Goal: Task Accomplishment & Management: Complete application form

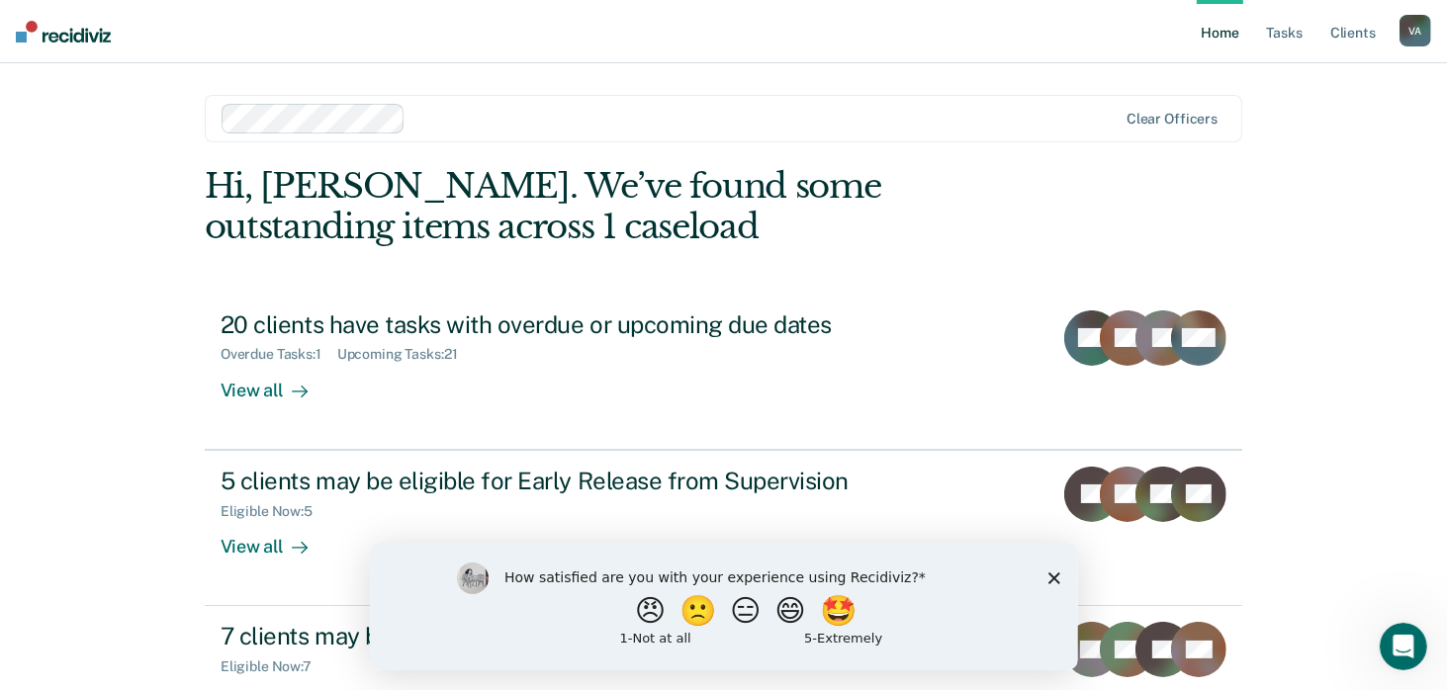
scroll to position [71, 0]
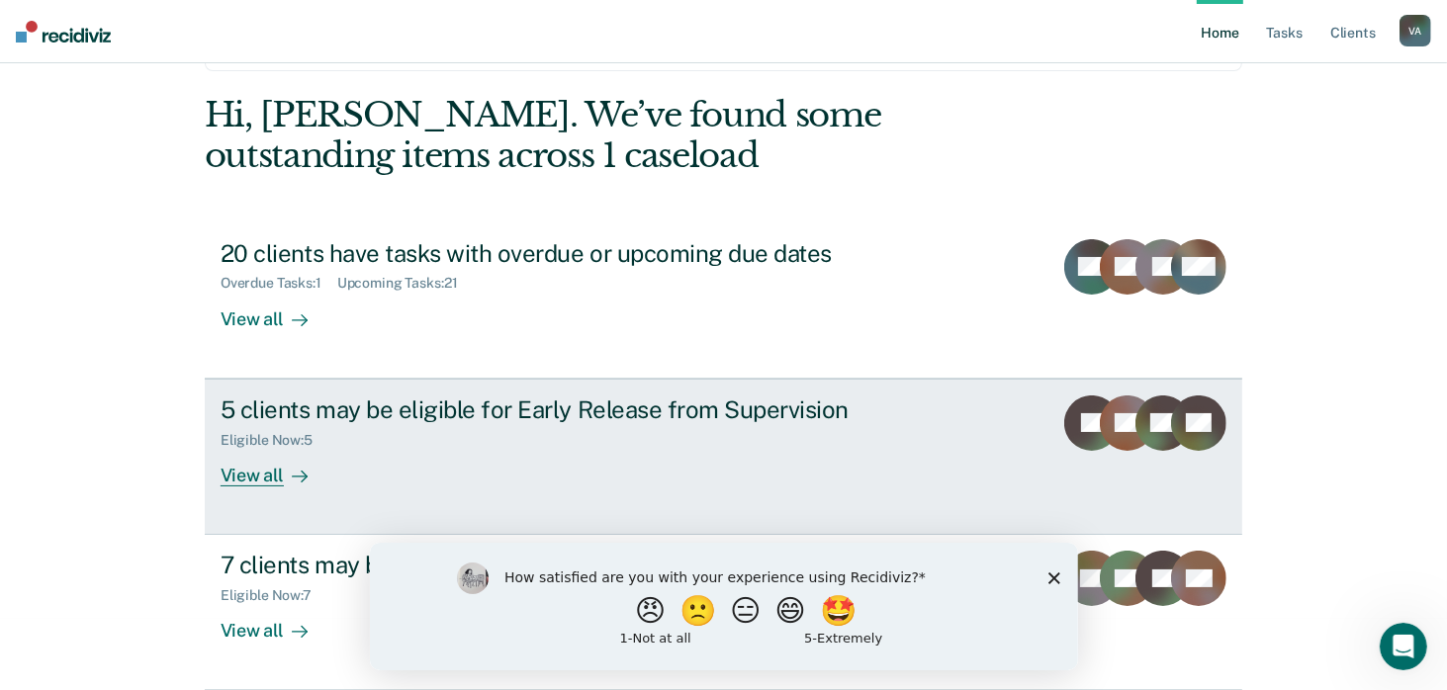
click at [274, 482] on div "View all" at bounding box center [276, 467] width 111 height 39
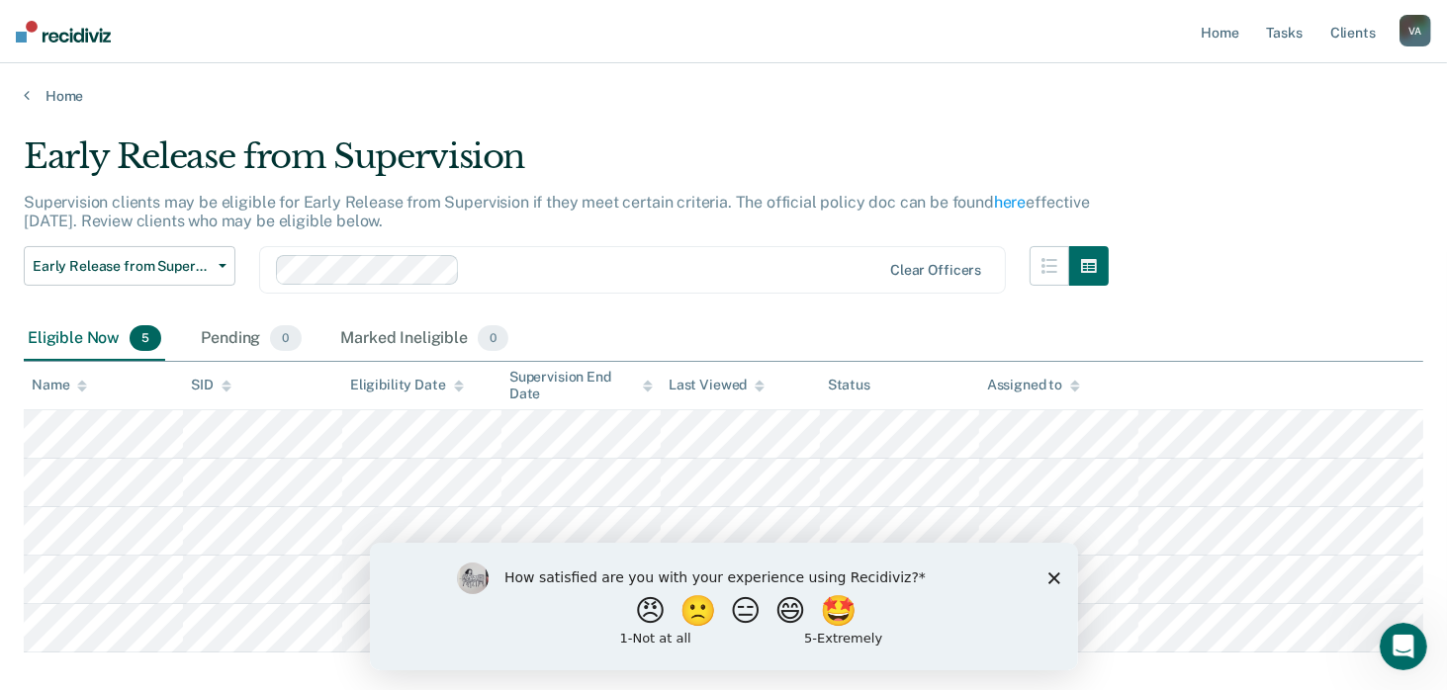
click at [72, 105] on main "Early Release from Supervision Supervision clients may be eligible for Early Re…" at bounding box center [723, 447] width 1447 height 684
click at [77, 96] on link "Home" at bounding box center [723, 96] width 1399 height 18
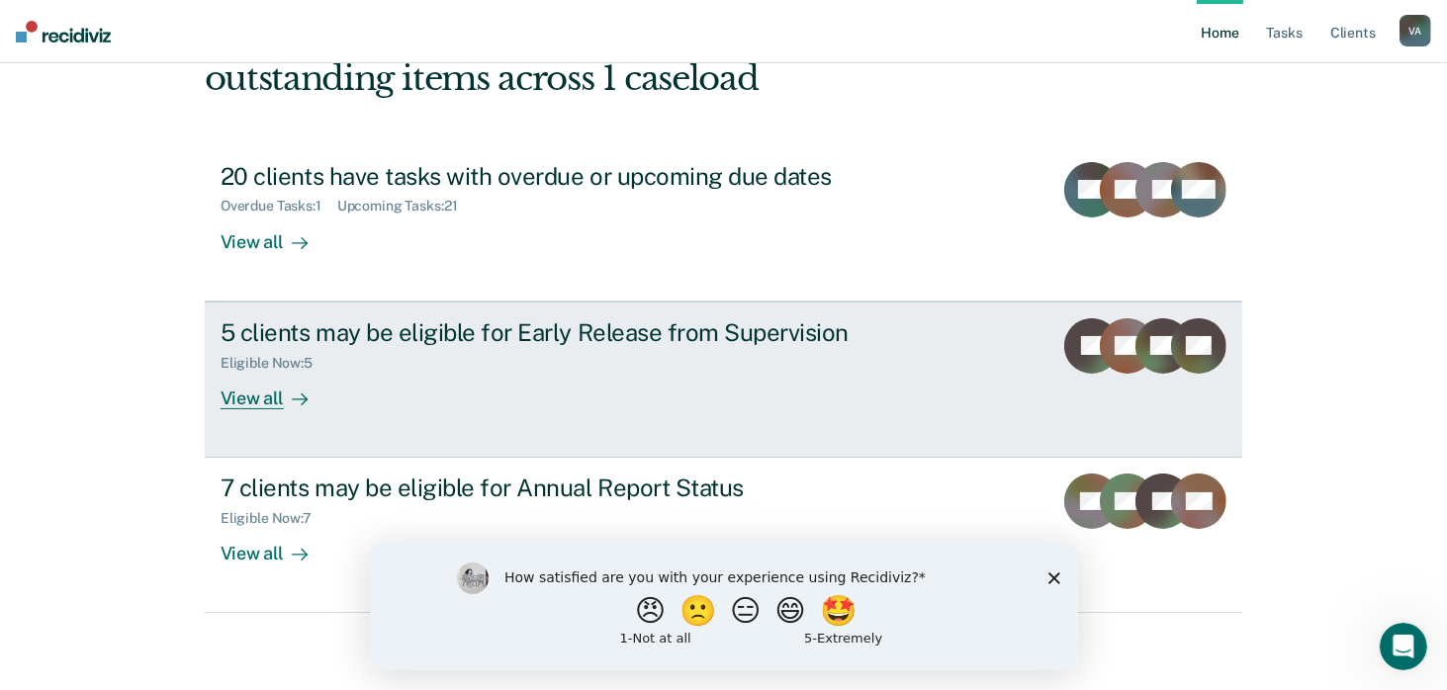
scroll to position [150, 0]
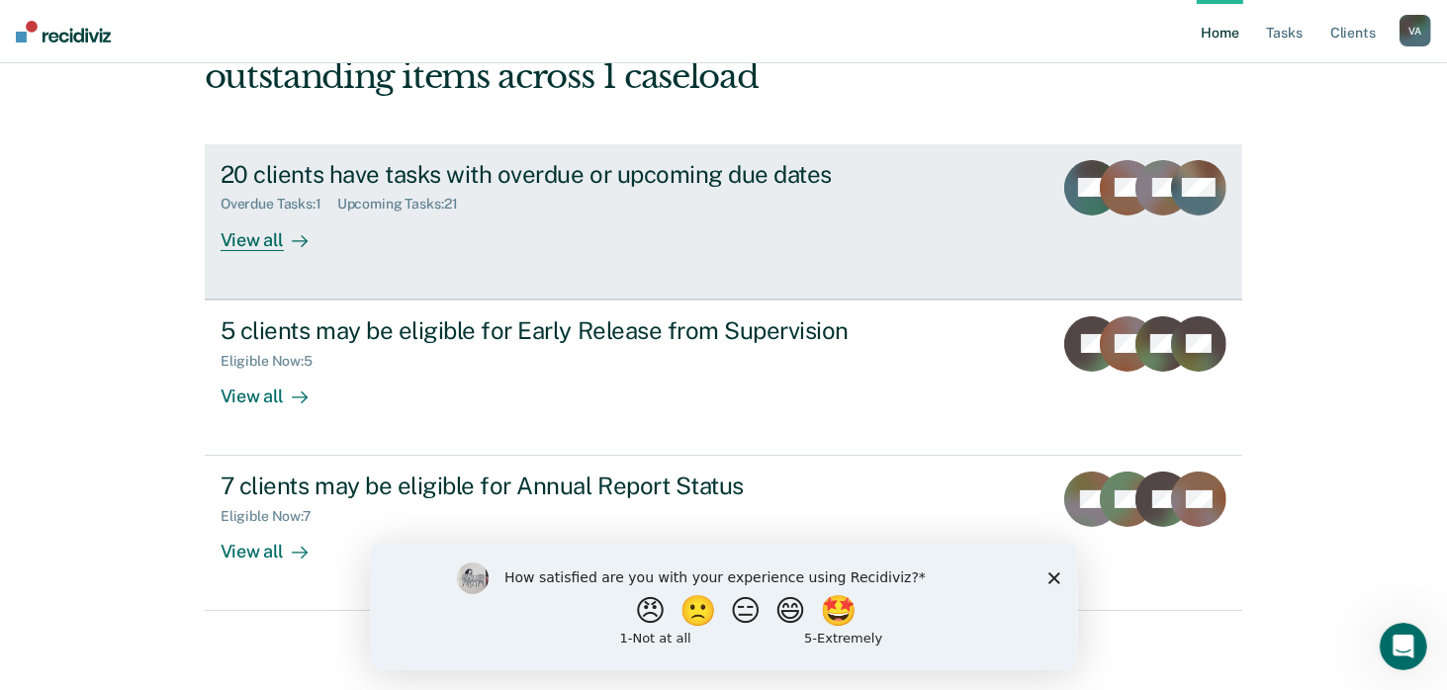
click at [265, 232] on div "View all" at bounding box center [276, 232] width 111 height 39
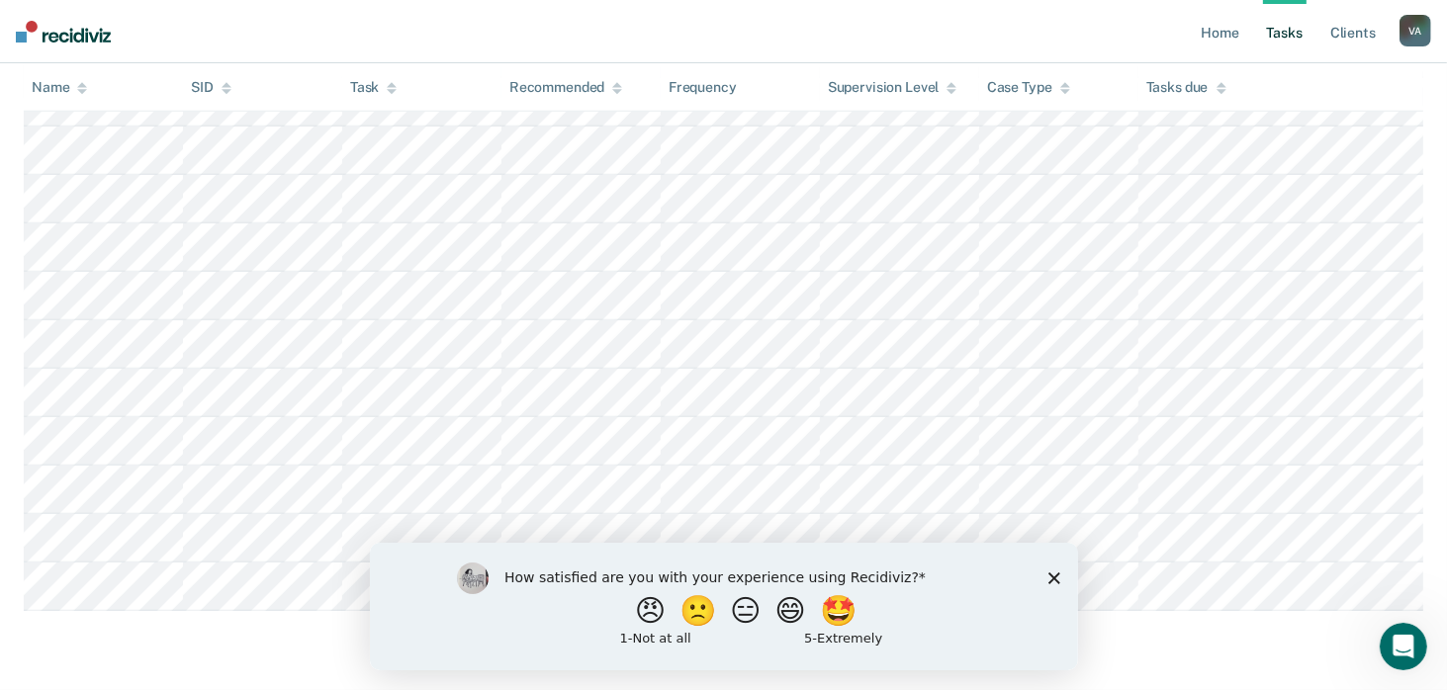
scroll to position [1092, 0]
click at [1053, 580] on polygon "Close survey" at bounding box center [1053, 578] width 12 height 12
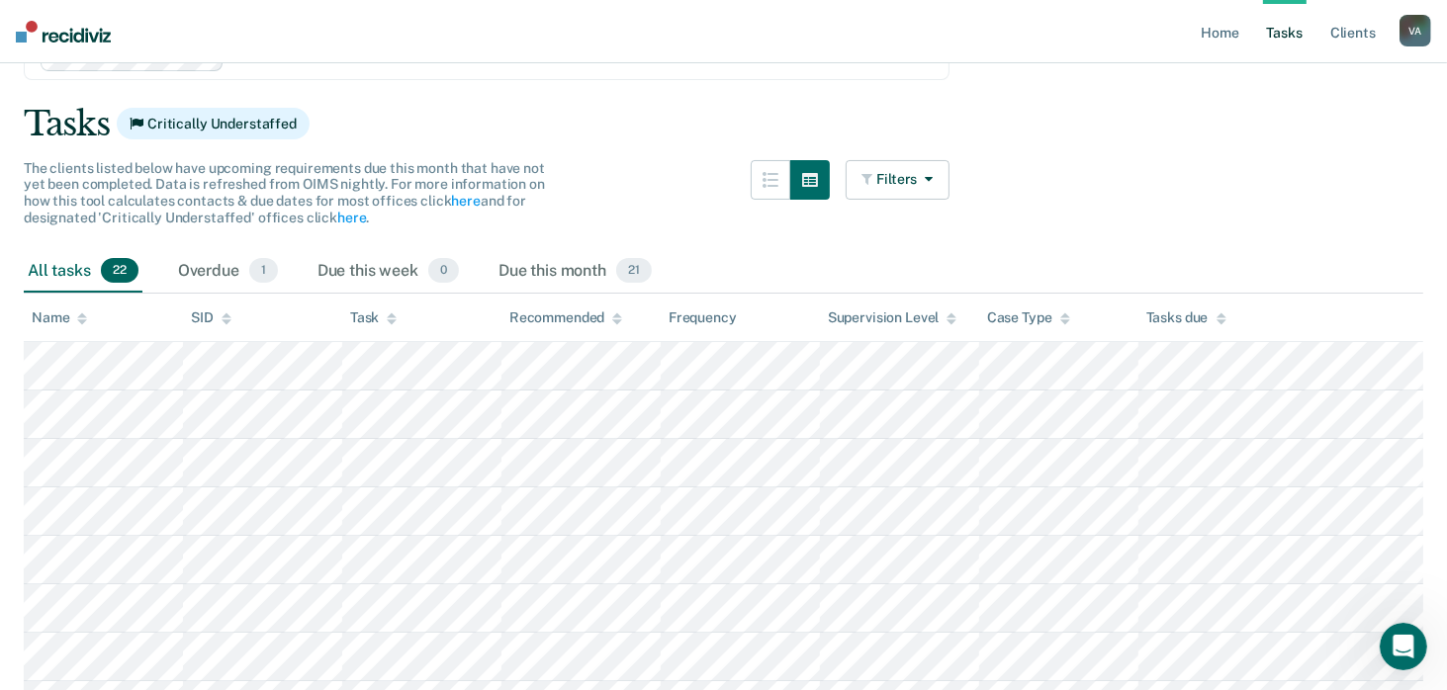
scroll to position [0, 0]
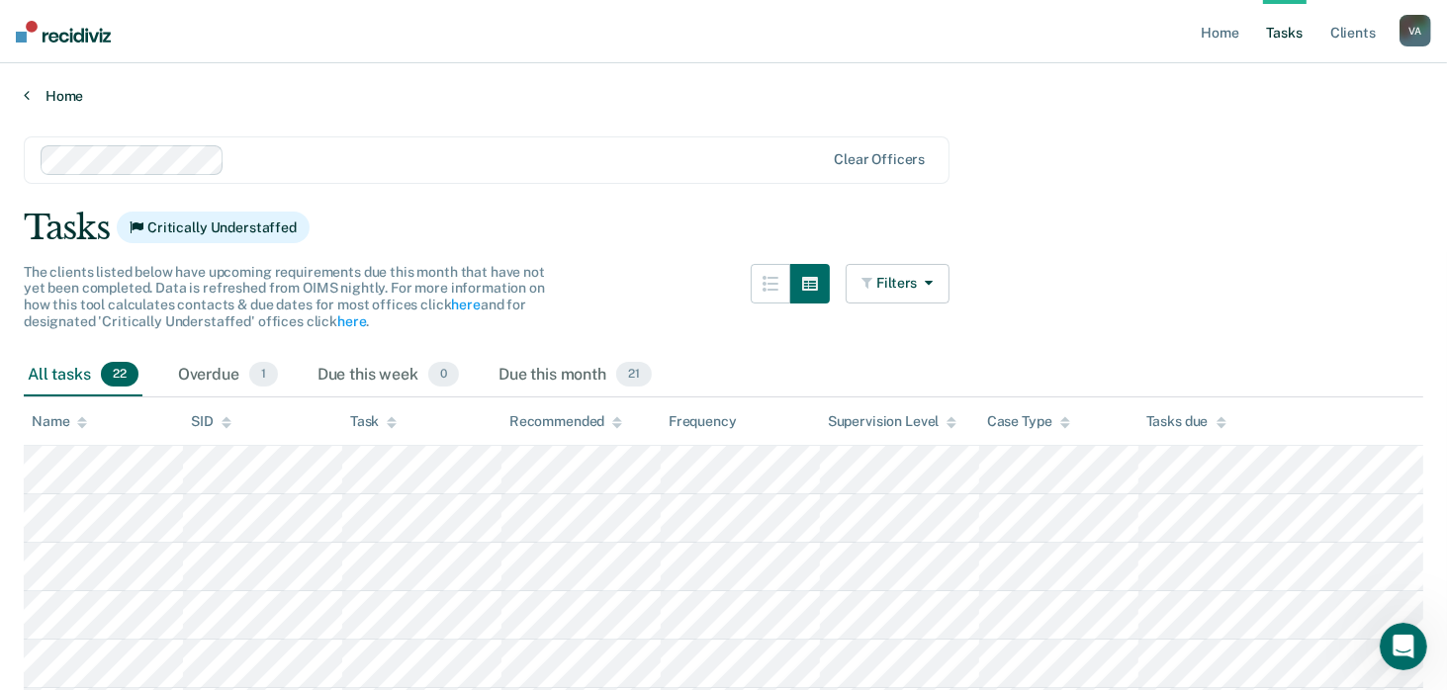
click at [52, 96] on link "Home" at bounding box center [723, 96] width 1399 height 18
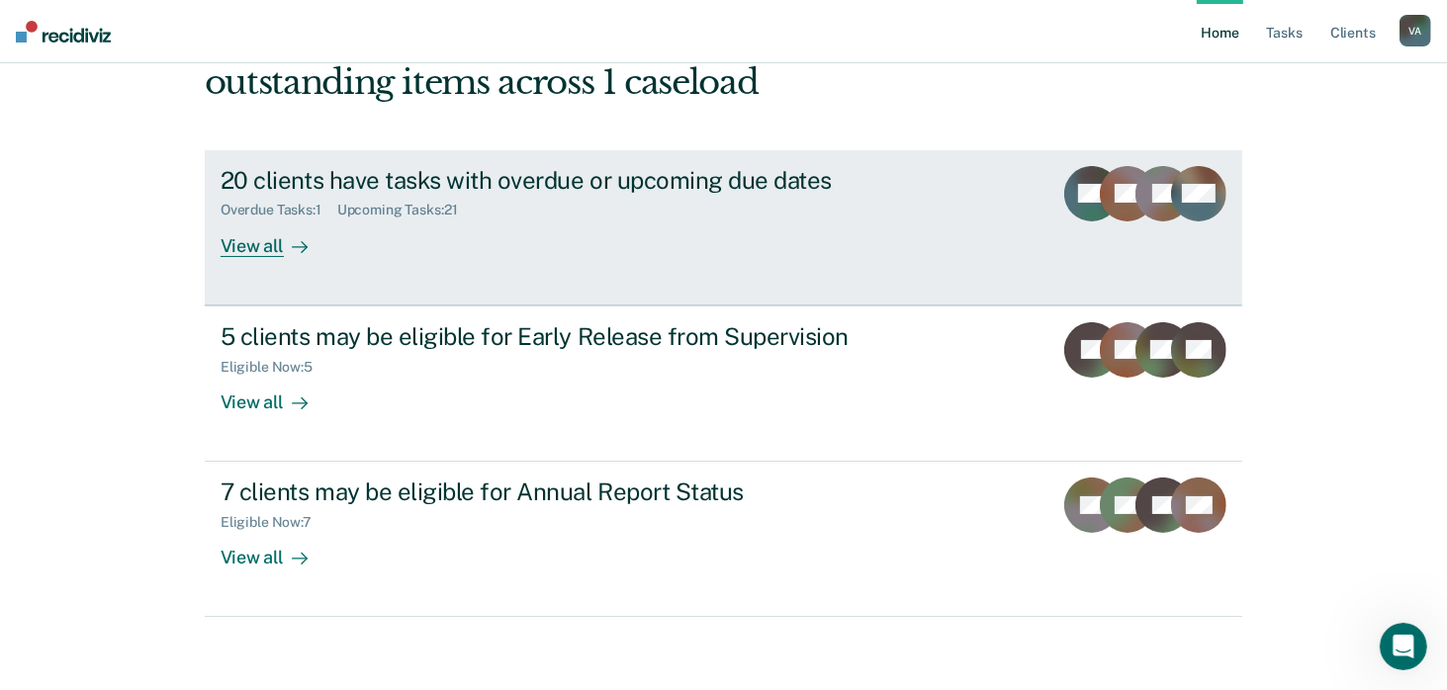
scroll to position [150, 0]
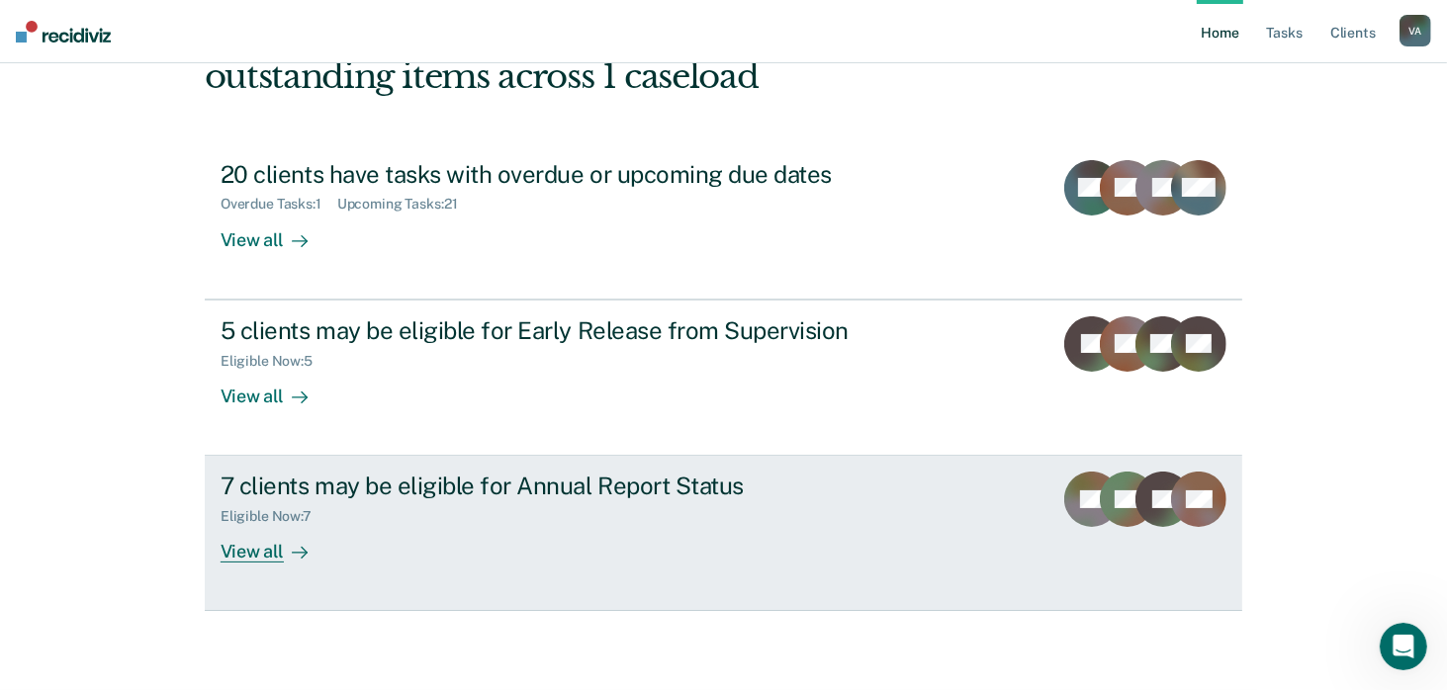
click at [284, 560] on div at bounding box center [296, 552] width 24 height 23
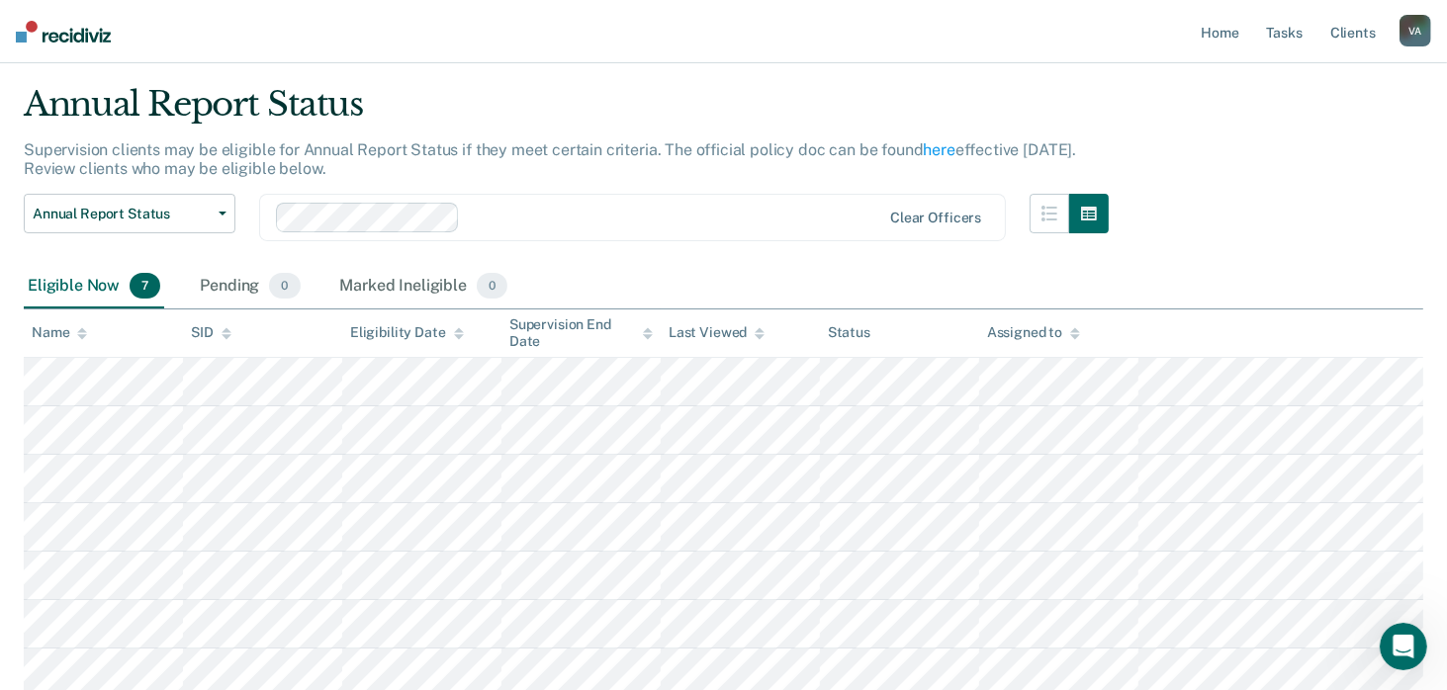
scroll to position [99, 0]
